Goal: Find specific page/section: Find specific page/section

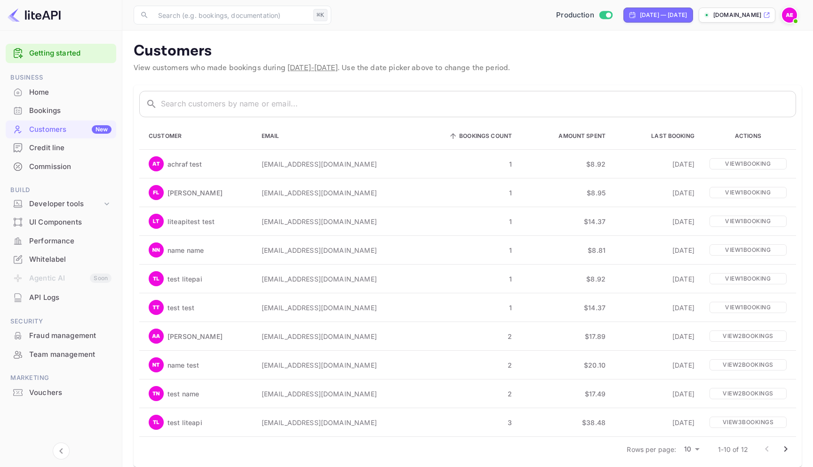
click at [32, 106] on div "Bookings" at bounding box center [70, 110] width 82 height 11
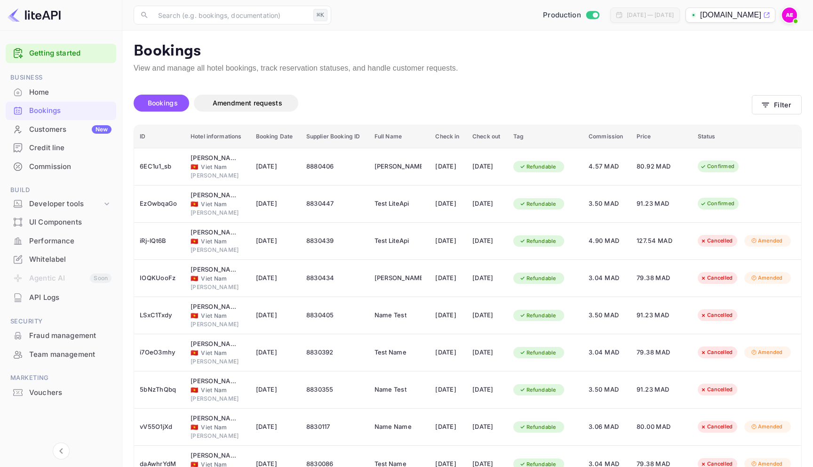
click at [67, 144] on div "Credit line" at bounding box center [70, 148] width 82 height 11
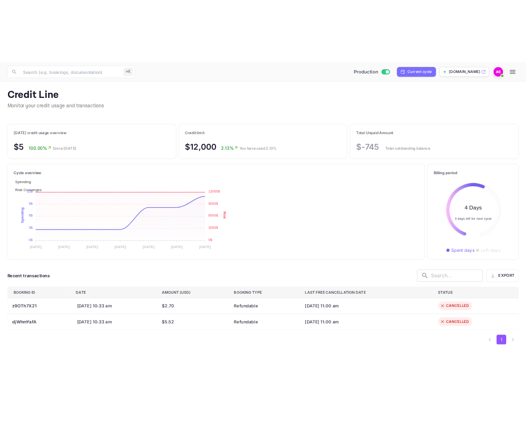
scroll to position [118, 339]
